Goal: Information Seeking & Learning: Learn about a topic

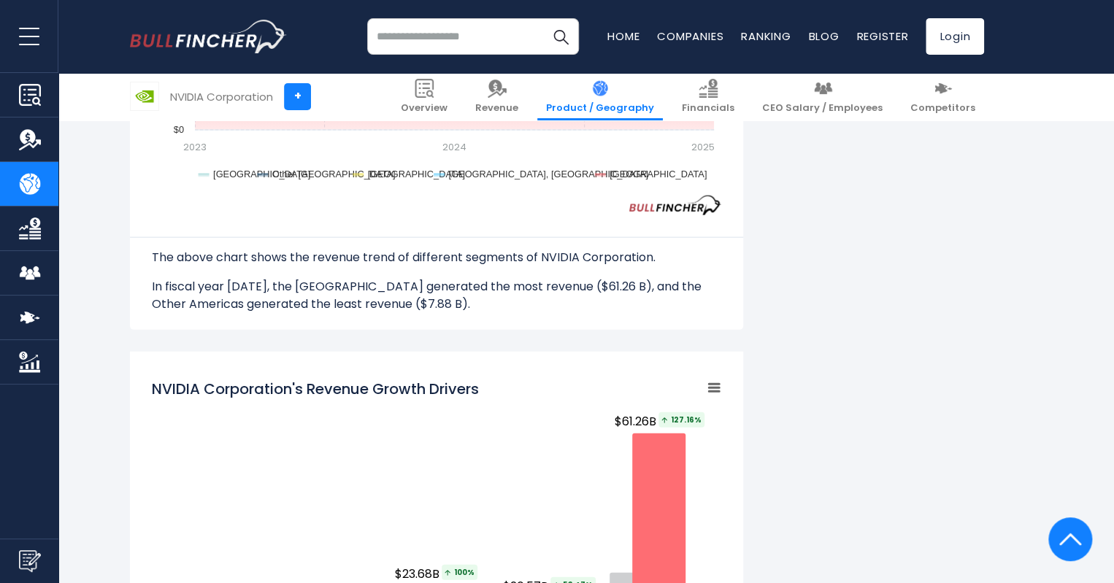
scroll to position [1541, 0]
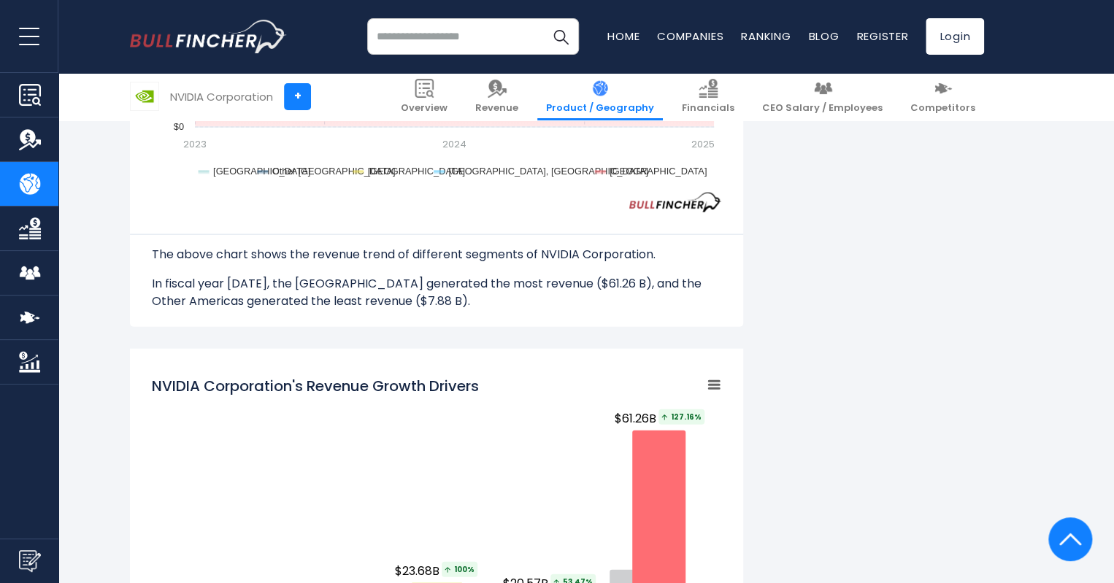
click at [564, 433] on rect "NVIDIA Corporation's Revenue Growth Drivers" at bounding box center [436, 548] width 569 height 365
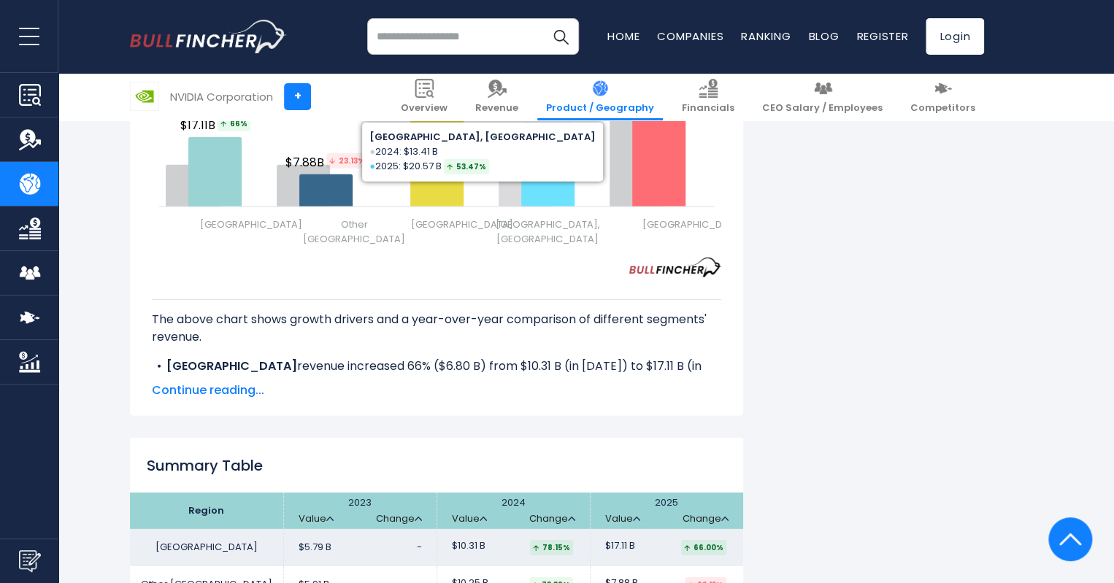
scroll to position [2027, 0]
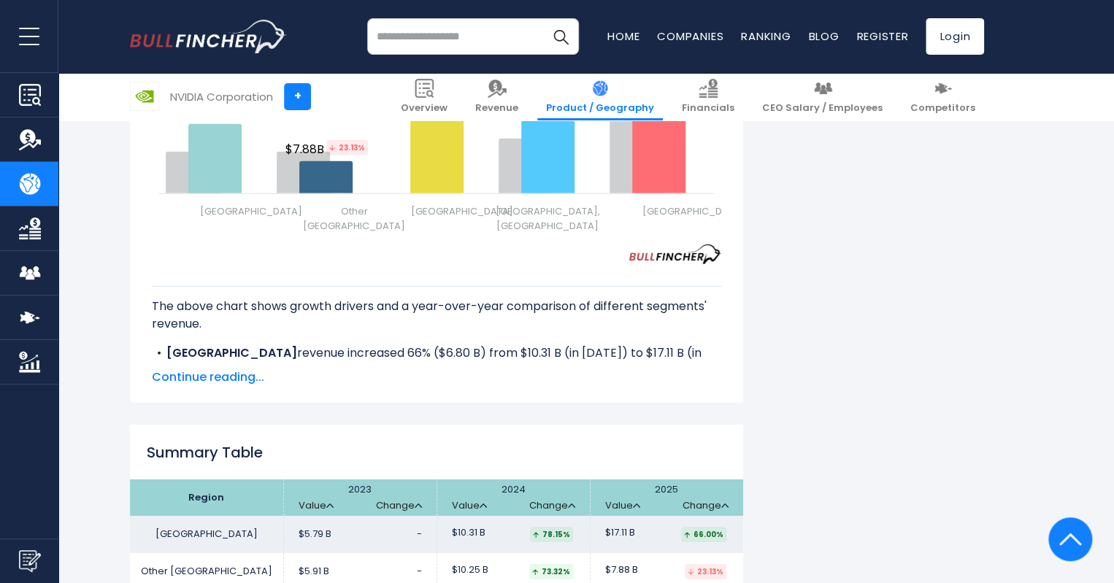
click at [236, 35] on img "Go to homepage" at bounding box center [208, 37] width 157 height 34
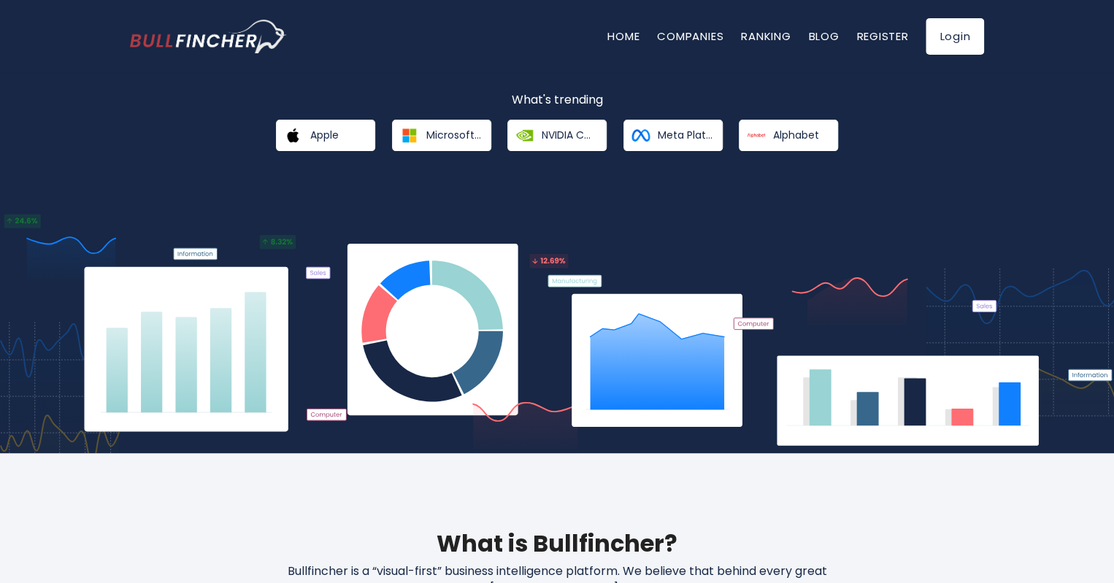
scroll to position [187, 0]
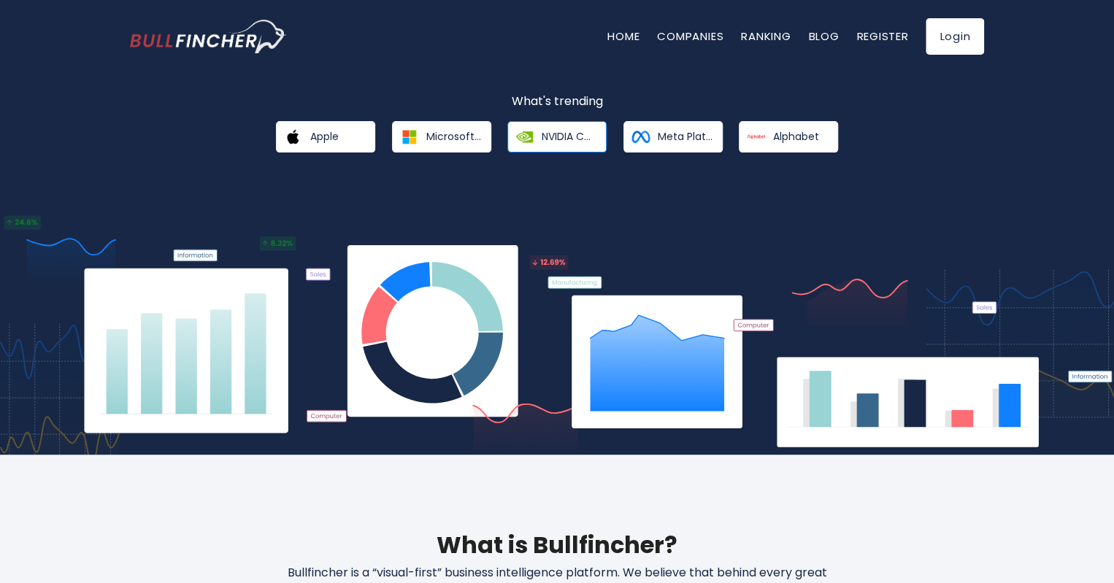
click at [548, 133] on span "NVIDIA Corporation" at bounding box center [569, 136] width 55 height 13
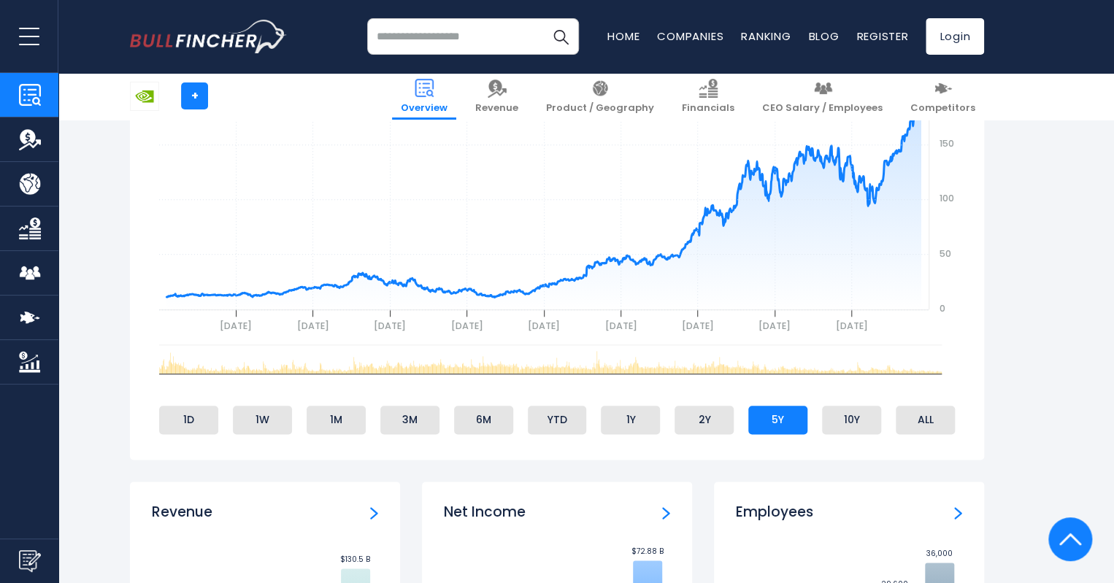
scroll to position [624, 0]
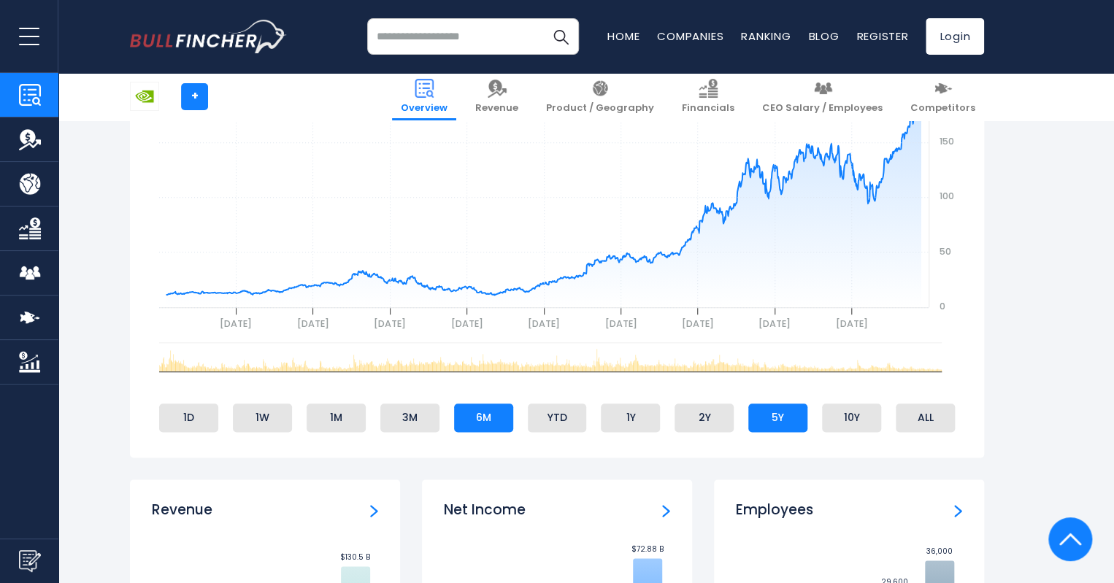
click at [479, 415] on li "6M" at bounding box center [483, 418] width 59 height 28
